Goal: Find specific page/section: Find specific page/section

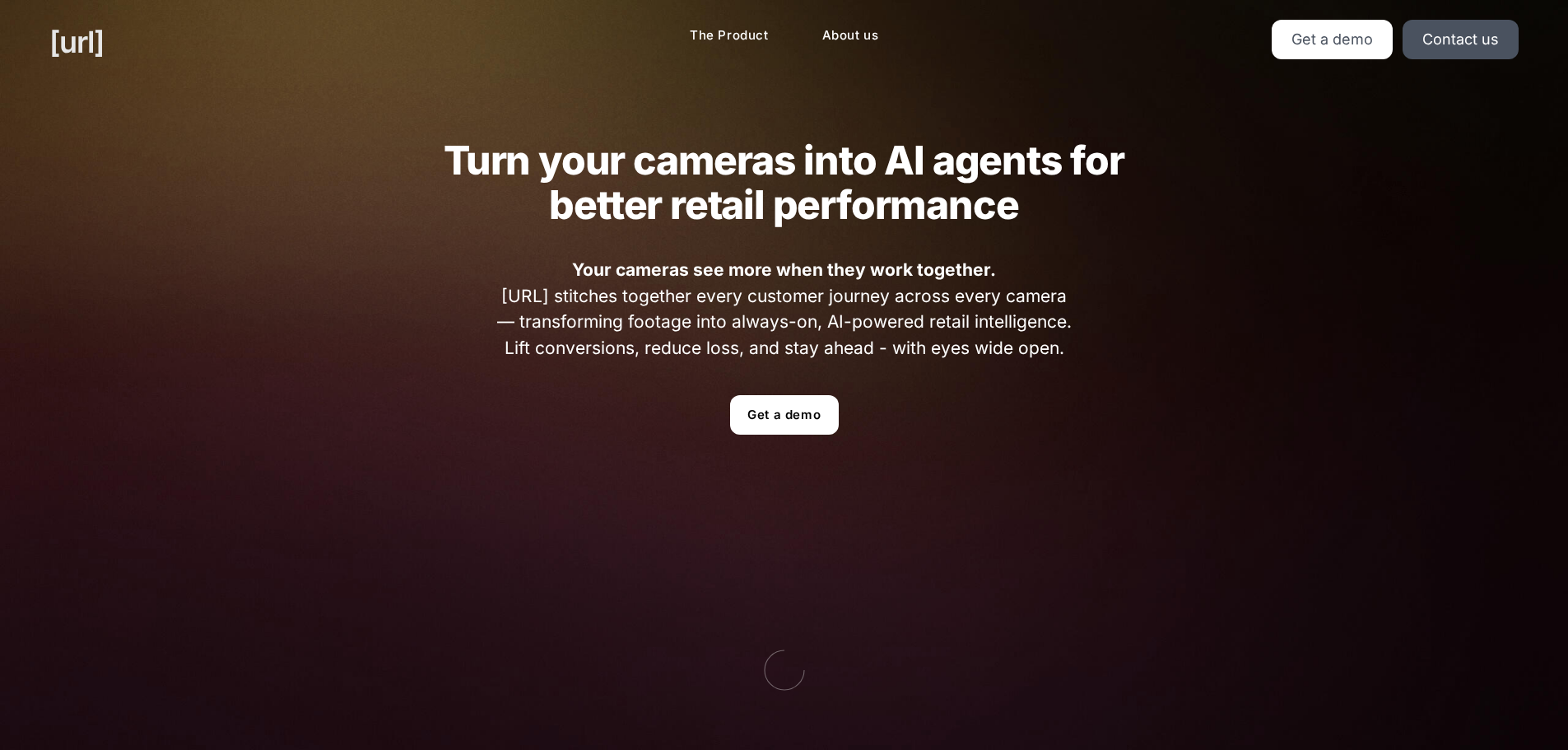
click at [94, 45] on link "[URL]" at bounding box center [76, 42] width 54 height 45
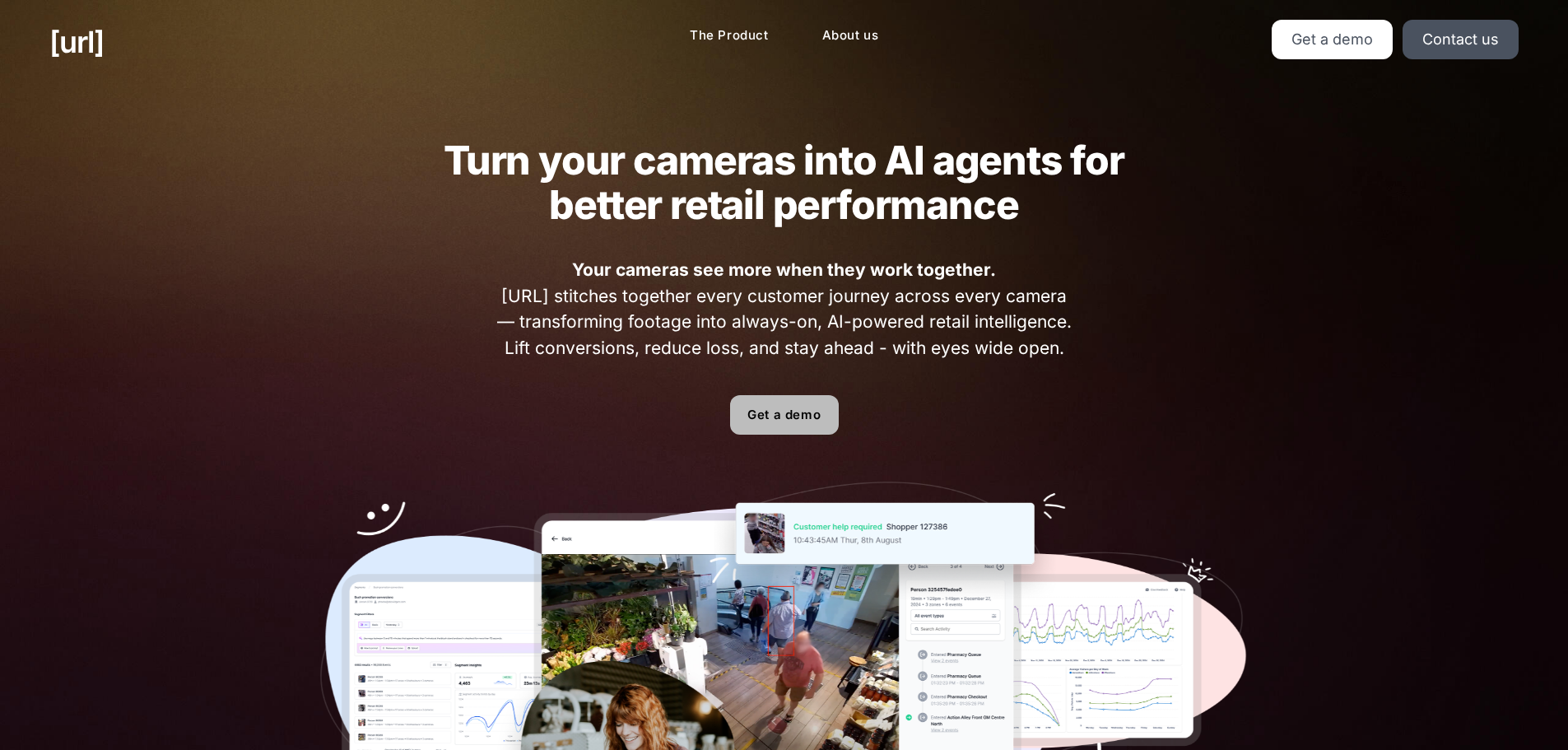
click at [782, 418] on link "Get a demo" at bounding box center [784, 415] width 109 height 40
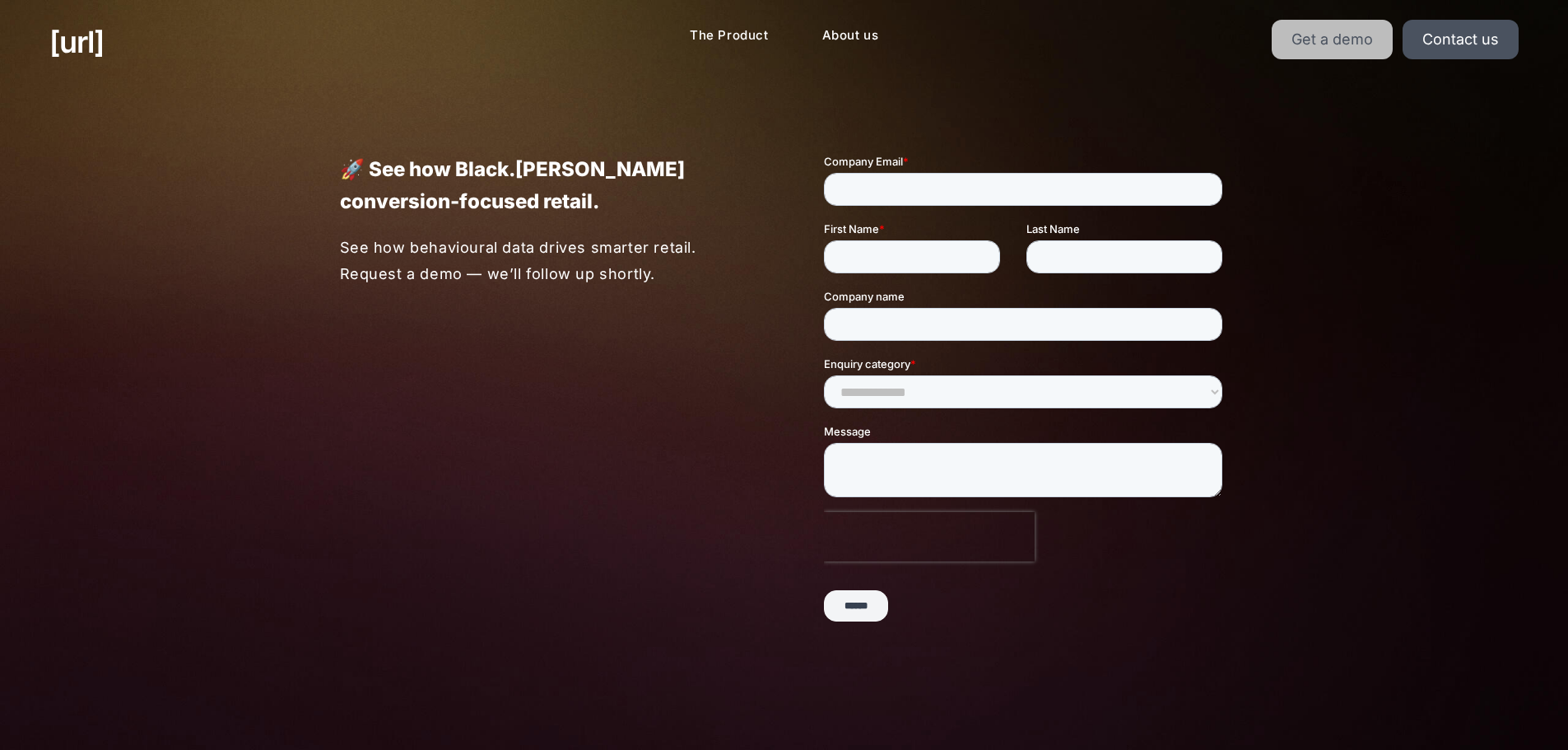
click at [1355, 56] on link "Get a demo" at bounding box center [1333, 40] width 121 height 40
click at [1333, 39] on link "Get a demo" at bounding box center [1333, 40] width 121 height 40
click at [1448, 28] on link "Contact us" at bounding box center [1461, 40] width 116 height 40
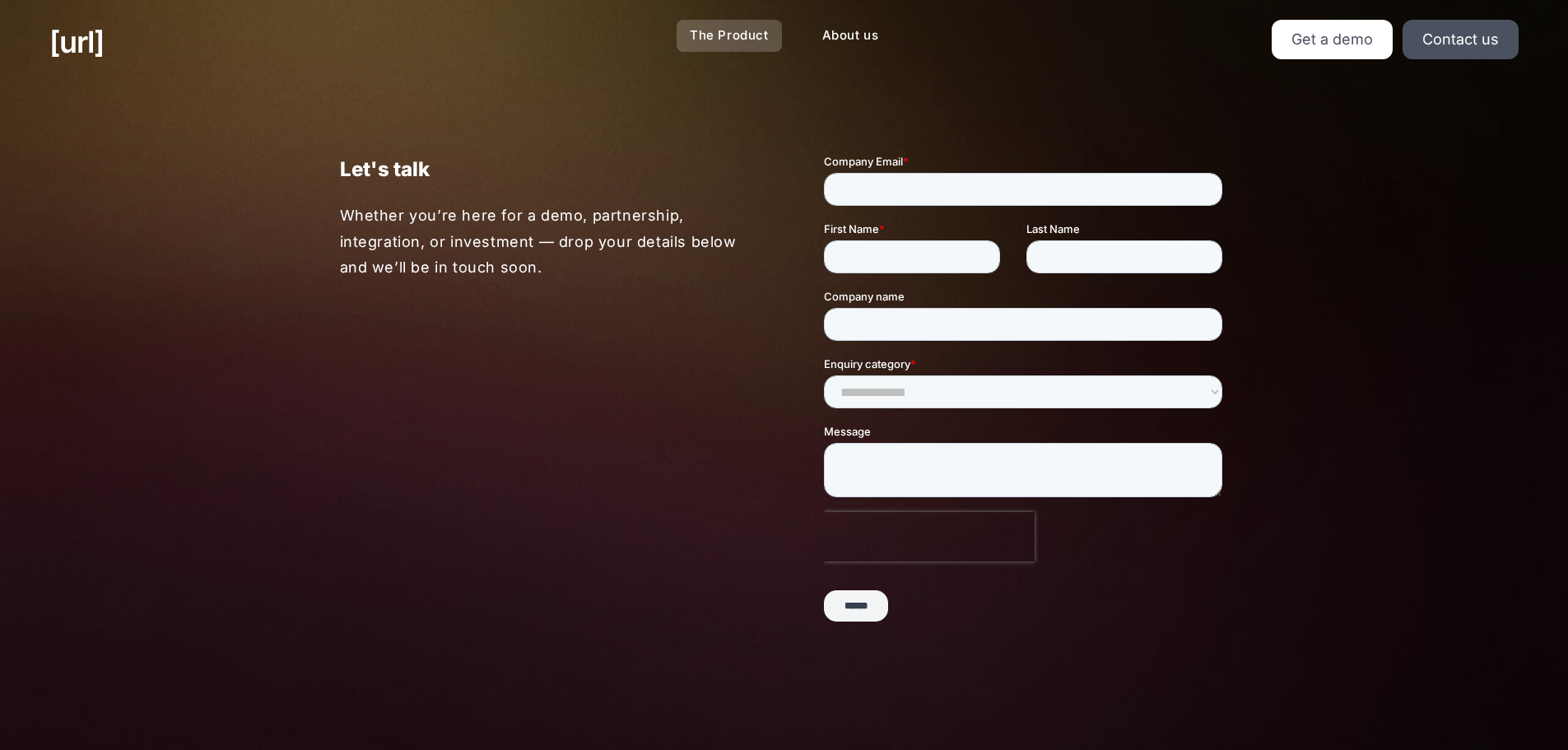
click at [738, 34] on link "The Product" at bounding box center [729, 36] width 105 height 32
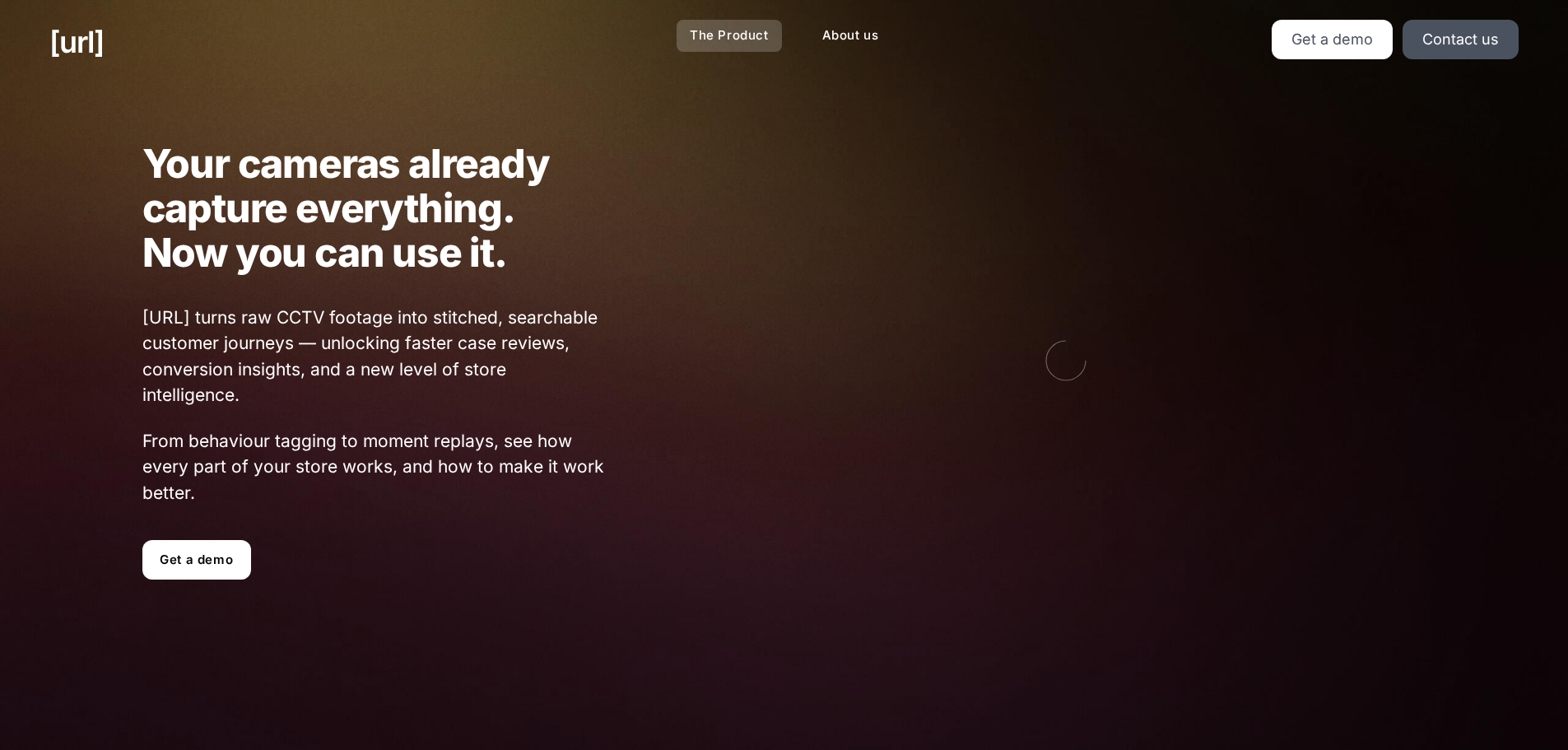
click at [722, 38] on link "The Product" at bounding box center [729, 36] width 105 height 32
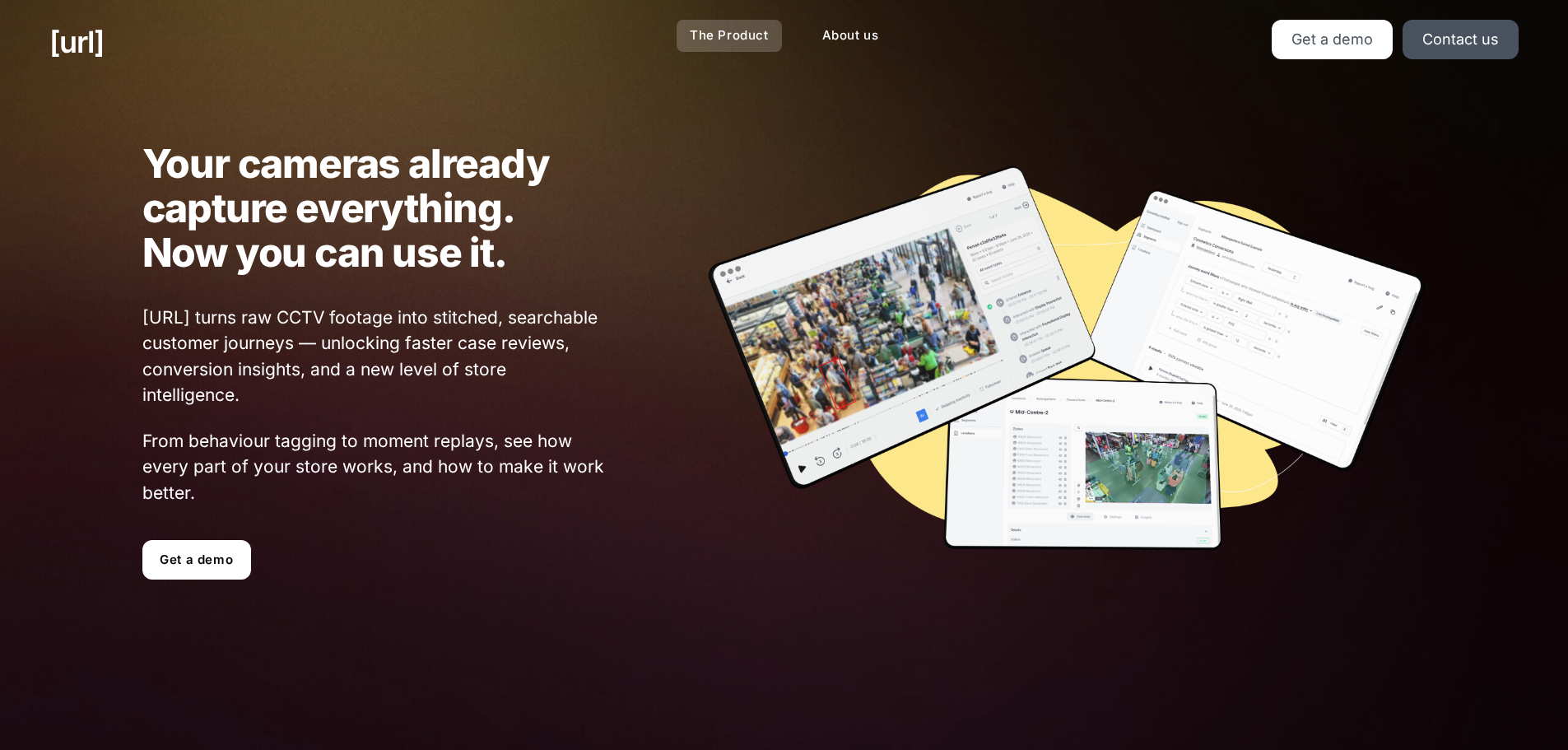
click at [717, 40] on link "The Product" at bounding box center [729, 36] width 105 height 32
